Goal: Task Accomplishment & Management: Manage account settings

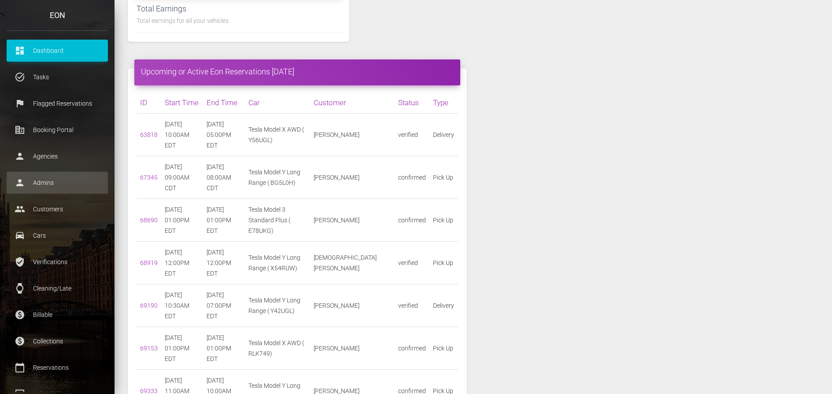
click at [49, 181] on p "Admins" at bounding box center [57, 182] width 88 height 13
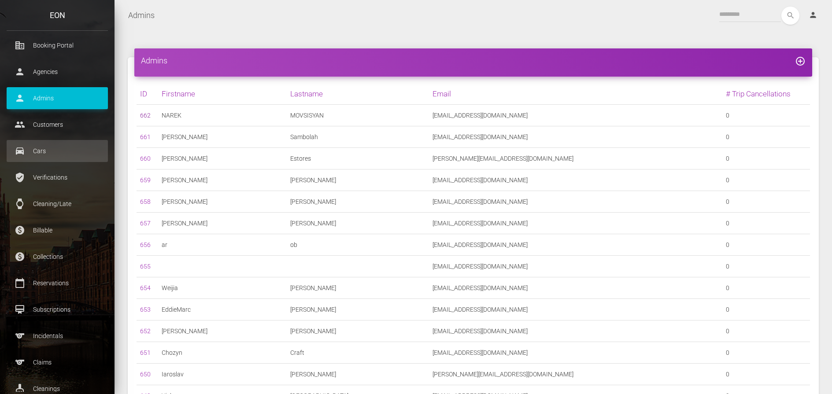
scroll to position [88, 0]
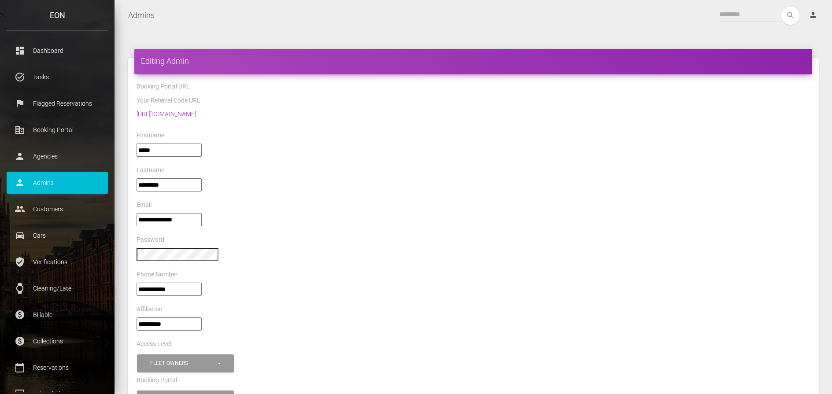
select select "*"
